Goal: Answer question/provide support: Answer question/provide support

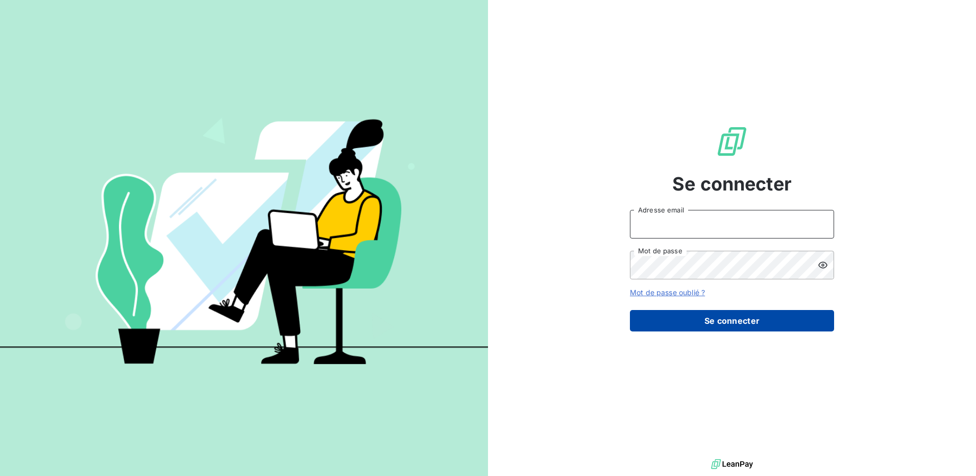
type input "[EMAIL_ADDRESS][DOMAIN_NAME]"
click at [711, 321] on button "Se connecter" at bounding box center [732, 320] width 204 height 21
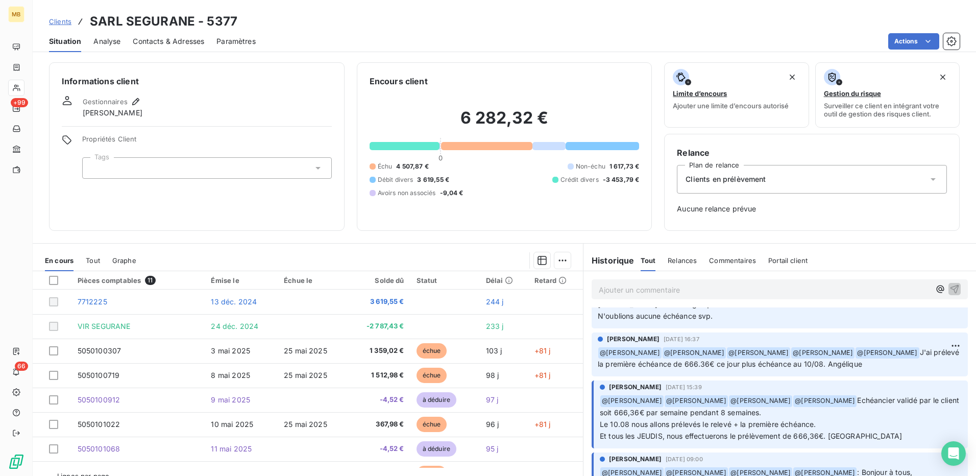
scroll to position [204, 0]
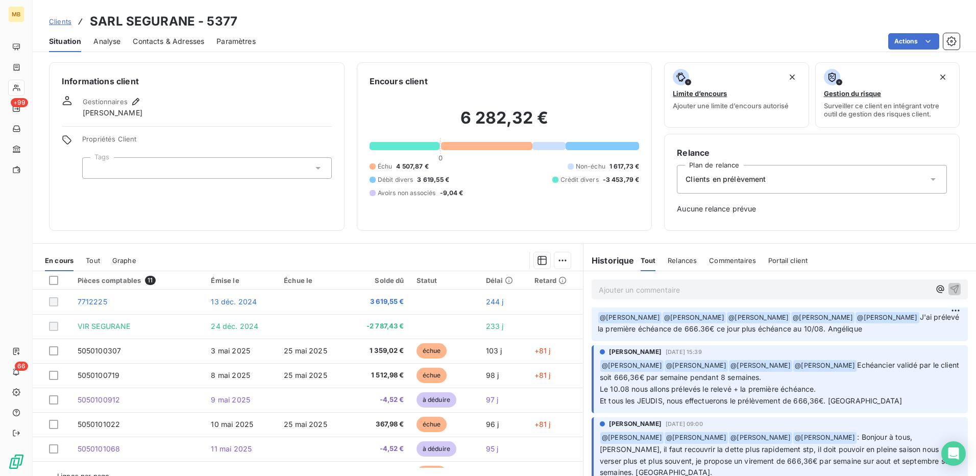
click at [61, 22] on span "Clients" at bounding box center [60, 21] width 22 height 8
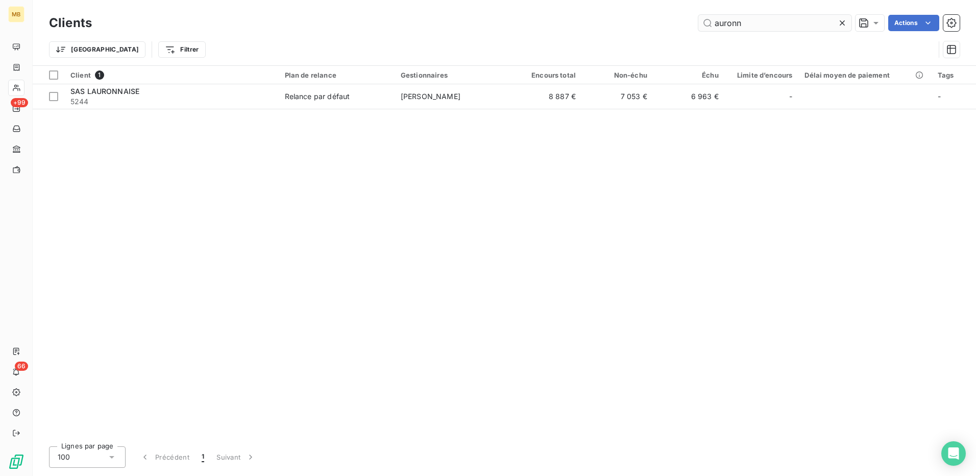
type input "auronn"
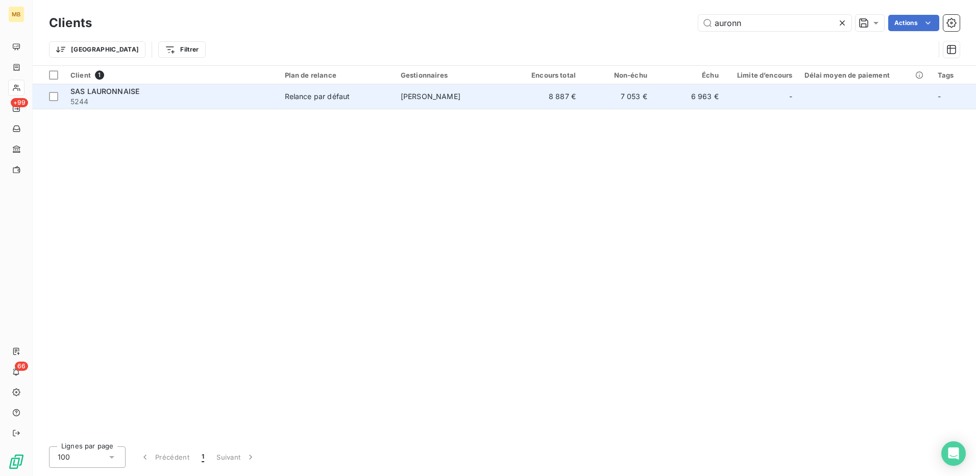
click at [482, 103] on td "[PERSON_NAME]" at bounding box center [453, 96] width 116 height 24
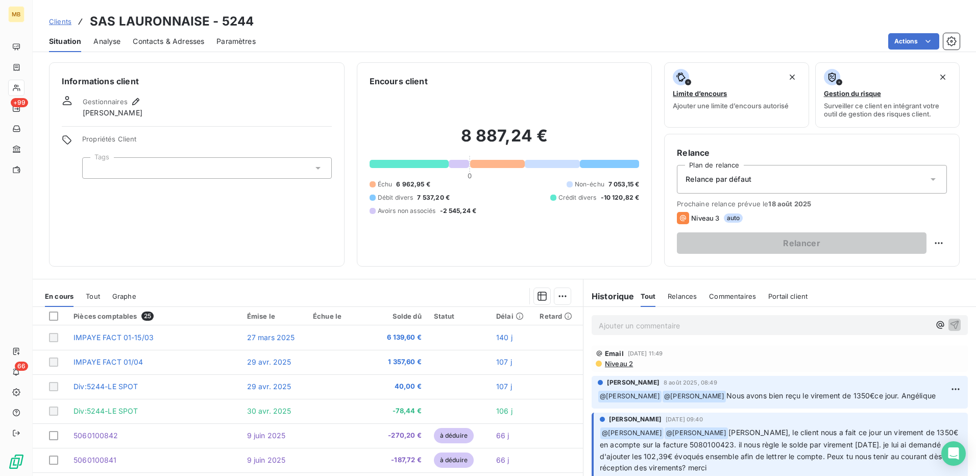
click at [838, 328] on p "Ajouter un commentaire ﻿" at bounding box center [764, 325] width 331 height 13
click at [935, 329] on icon "button" at bounding box center [940, 325] width 10 height 10
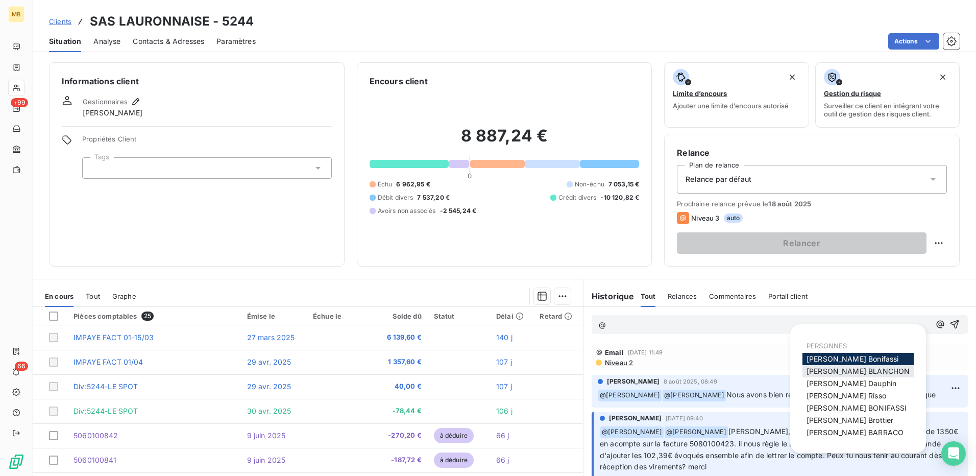
click at [854, 372] on span "[PERSON_NAME]" at bounding box center [857, 370] width 103 height 9
click at [935, 326] on icon "button" at bounding box center [940, 325] width 10 height 10
click at [875, 420] on div "[PERSON_NAME]" at bounding box center [857, 420] width 111 height 12
click at [878, 421] on div "[PERSON_NAME]" at bounding box center [857, 420] width 111 height 12
click at [850, 423] on span "[PERSON_NAME]" at bounding box center [849, 420] width 87 height 9
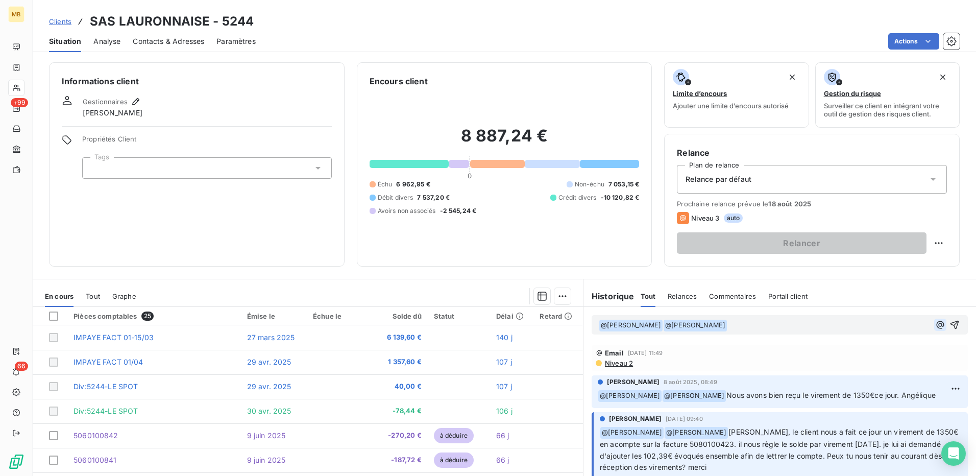
click at [937, 326] on icon "button" at bounding box center [941, 325] width 8 height 8
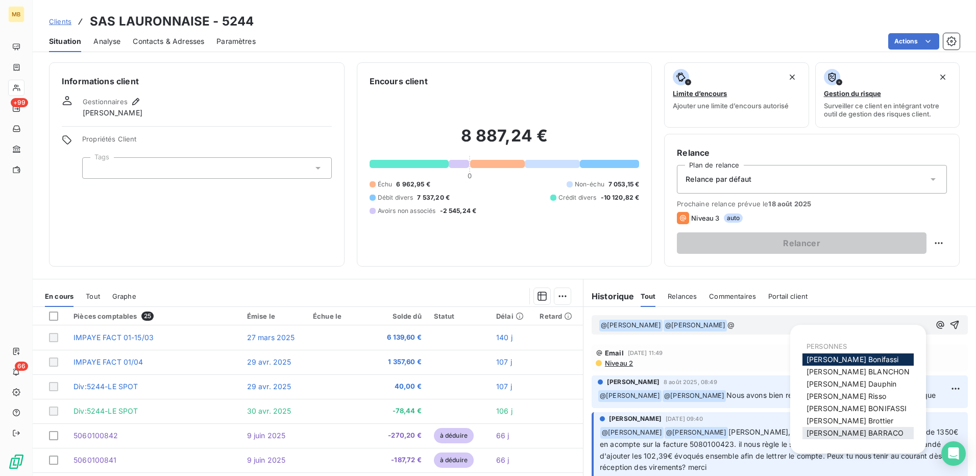
click at [860, 433] on span "[PERSON_NAME]" at bounding box center [854, 432] width 97 height 9
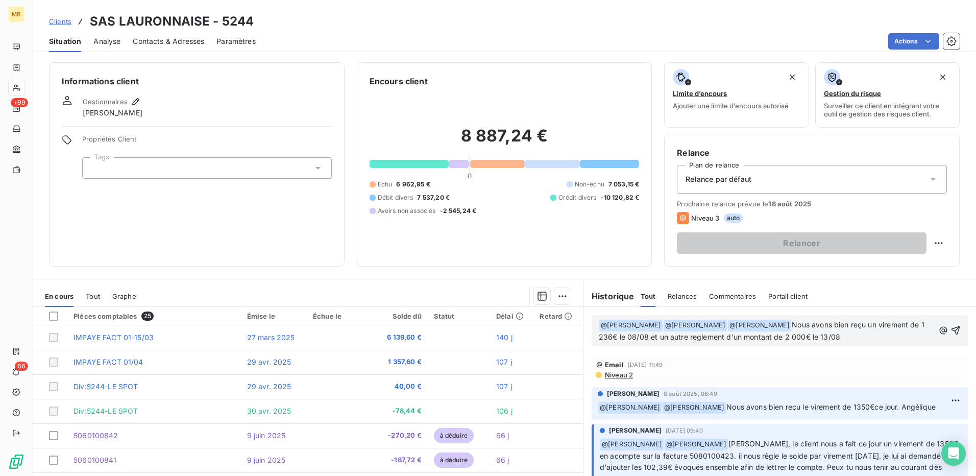
click at [710, 338] on span "Nous avons bien reçu un virement de 1 236€ le 08/08 et un autre reglement d'un …" at bounding box center [763, 330] width 328 height 21
click at [864, 338] on p "﻿ @ [PERSON_NAME] ﻿ ﻿ @ [PERSON_NAME] ﻿ ﻿ @ [PERSON_NAME] ﻿ Nous avons bien reç…" at bounding box center [766, 331] width 335 height 24
click at [950, 331] on icon "button" at bounding box center [955, 330] width 10 height 10
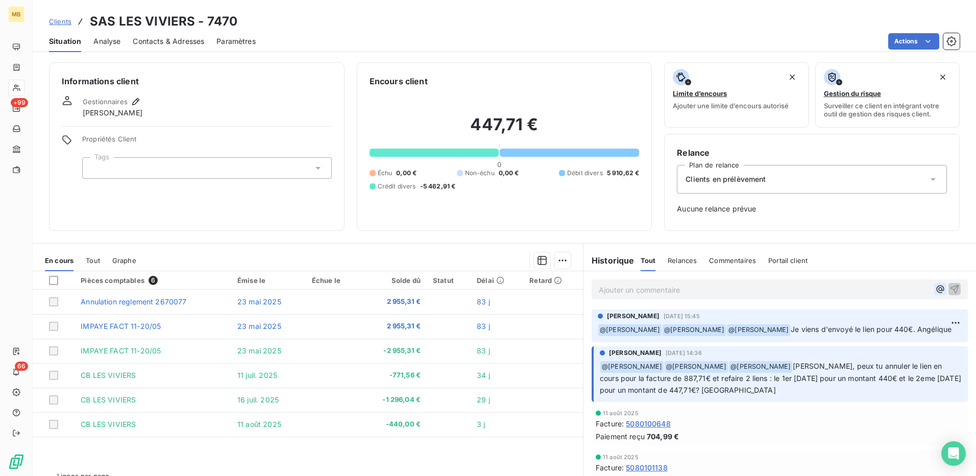
click at [937, 290] on icon "button" at bounding box center [941, 289] width 8 height 8
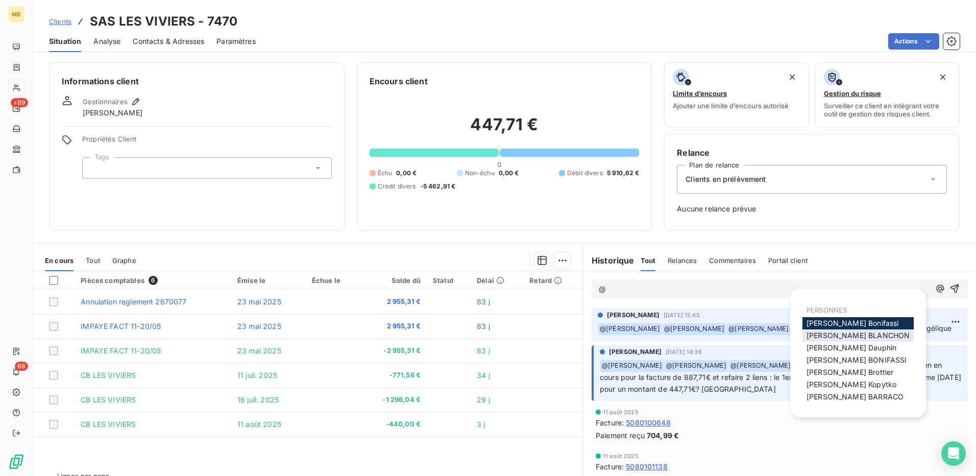
click at [847, 330] on div "[PERSON_NAME]" at bounding box center [857, 335] width 111 height 12
click at [842, 334] on span "[PERSON_NAME]" at bounding box center [857, 335] width 103 height 9
click at [937, 289] on icon "button" at bounding box center [941, 289] width 8 height 8
click at [844, 370] on span "[PERSON_NAME]" at bounding box center [849, 372] width 87 height 9
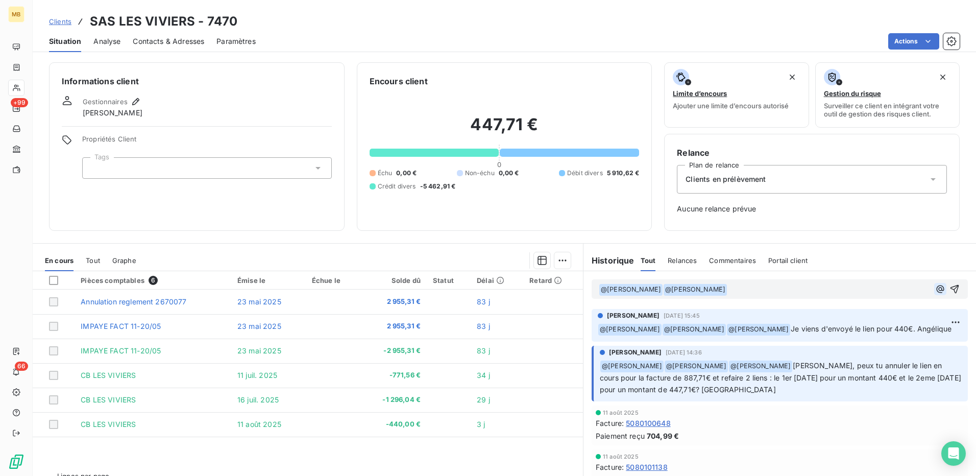
click at [935, 289] on icon "button" at bounding box center [940, 289] width 10 height 10
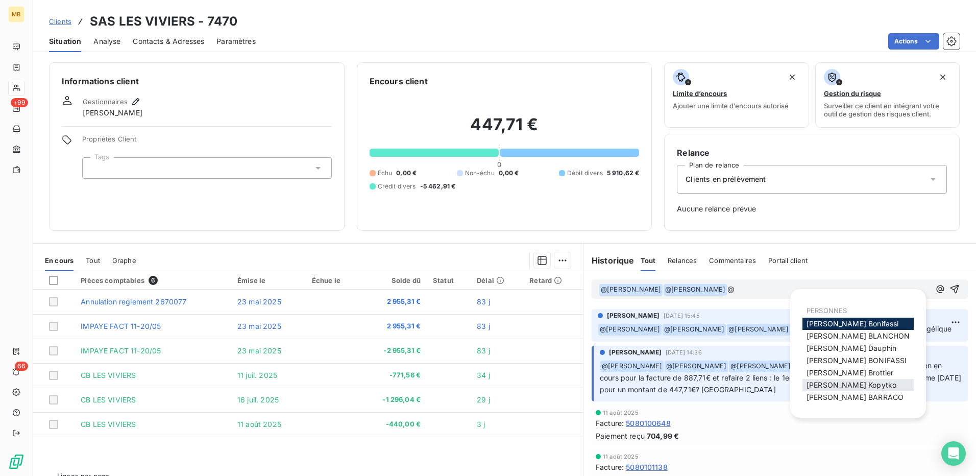
click at [860, 380] on span "Nathalie Kopytko" at bounding box center [851, 384] width 90 height 9
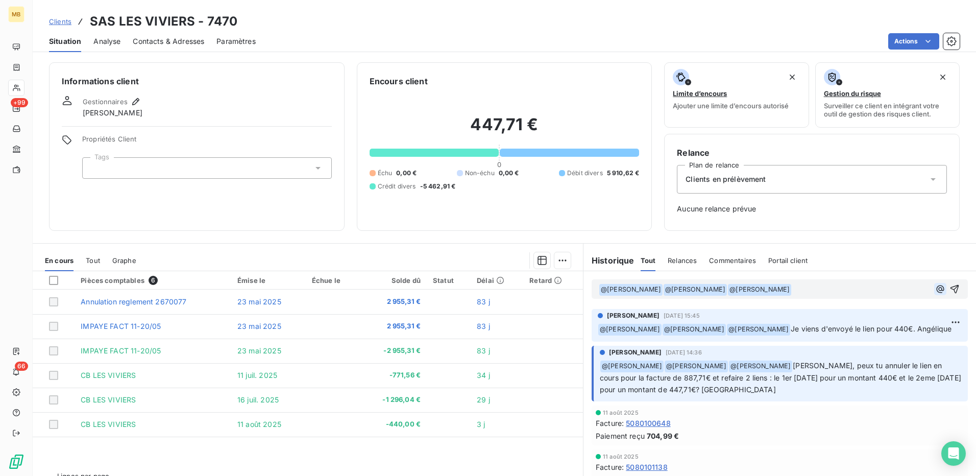
click at [935, 290] on icon "button" at bounding box center [940, 289] width 10 height 10
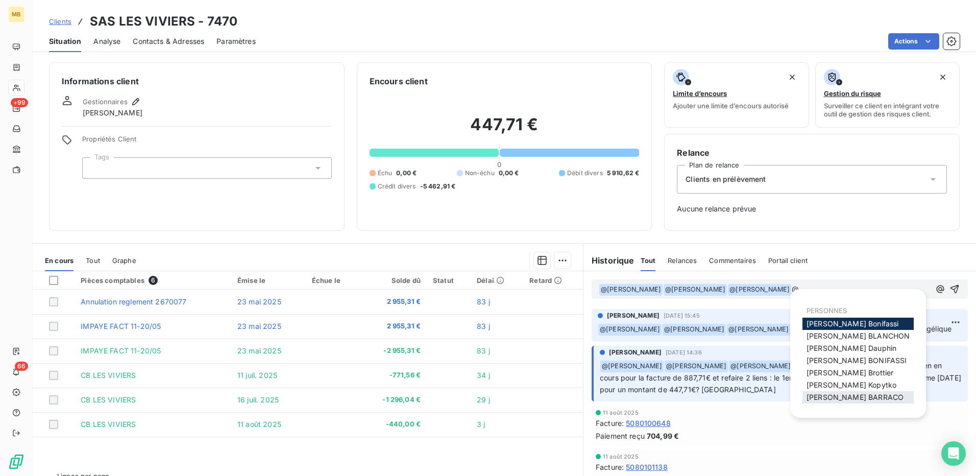
click at [863, 393] on span "[PERSON_NAME]" at bounding box center [854, 396] width 97 height 9
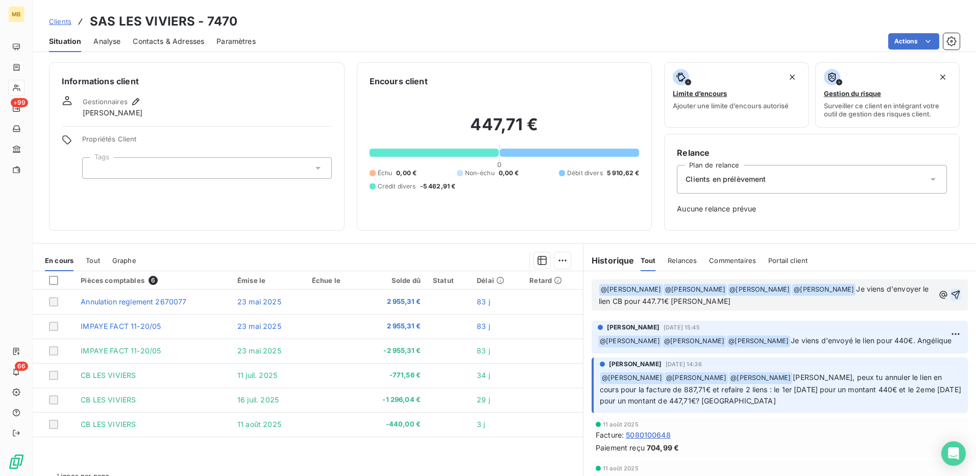
click at [950, 289] on icon "button" at bounding box center [955, 294] width 10 height 10
